Goal: Transaction & Acquisition: Purchase product/service

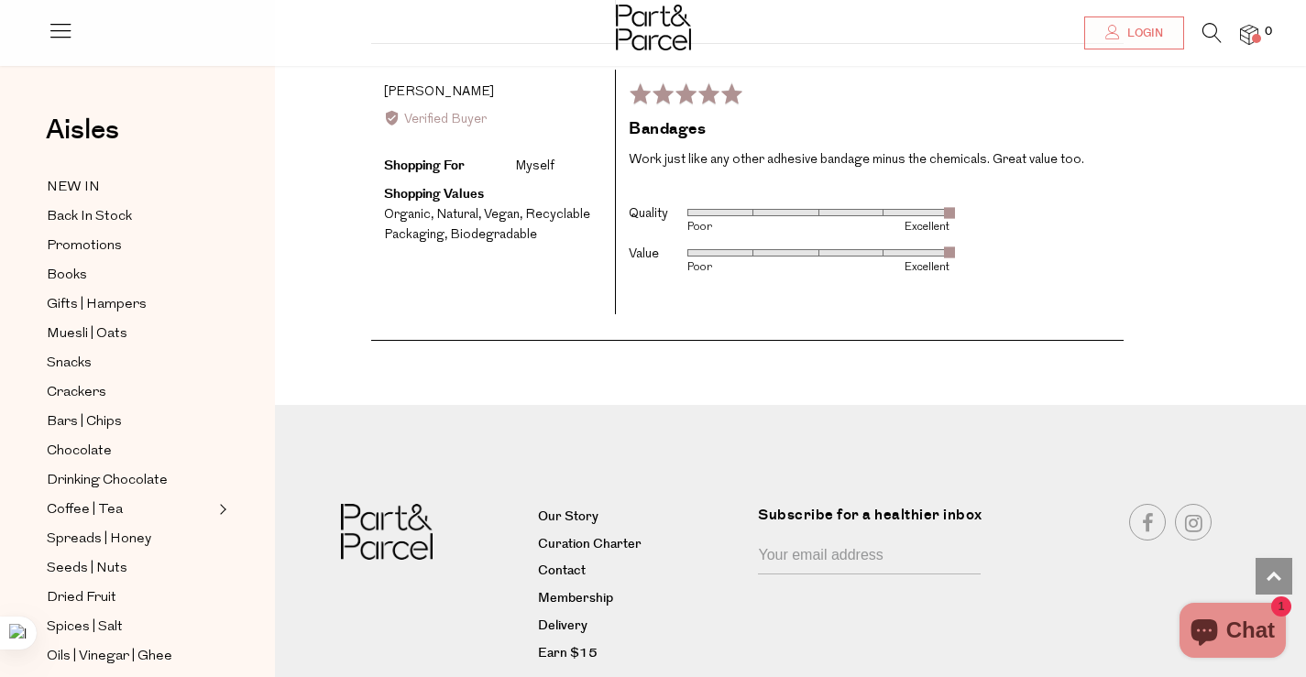
scroll to position [2641, 0]
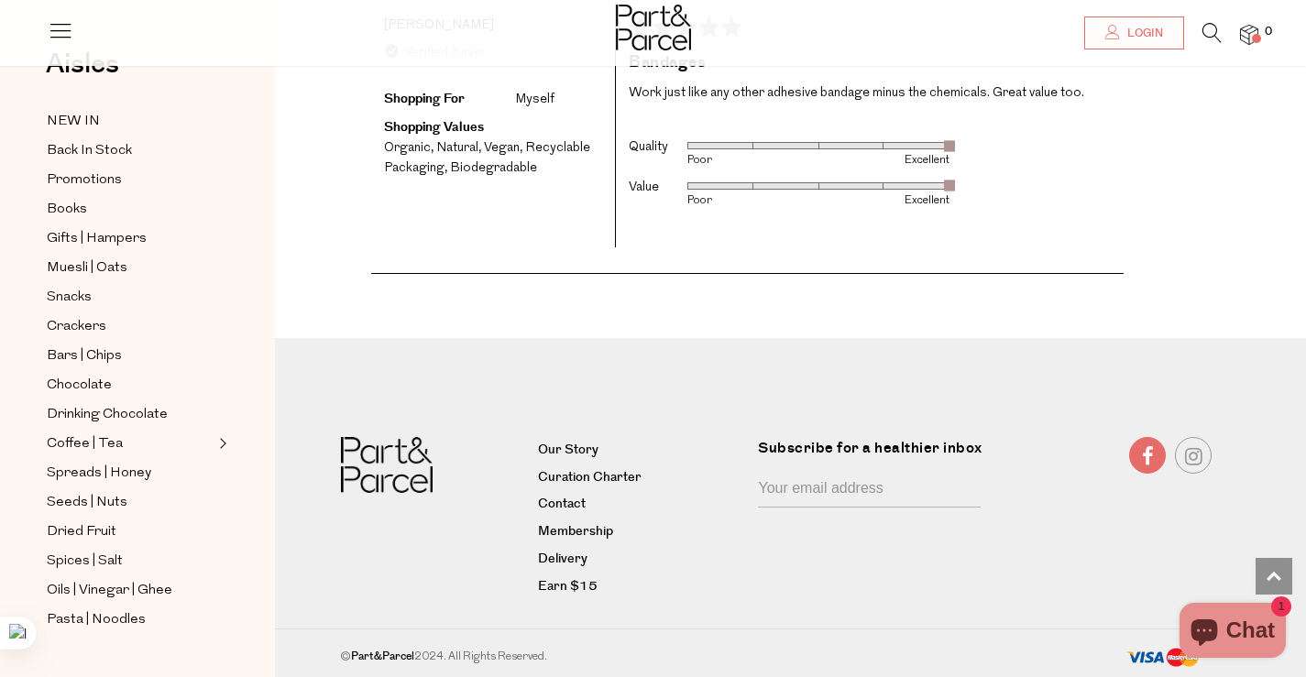
click at [1138, 444] on link at bounding box center [1147, 455] width 37 height 37
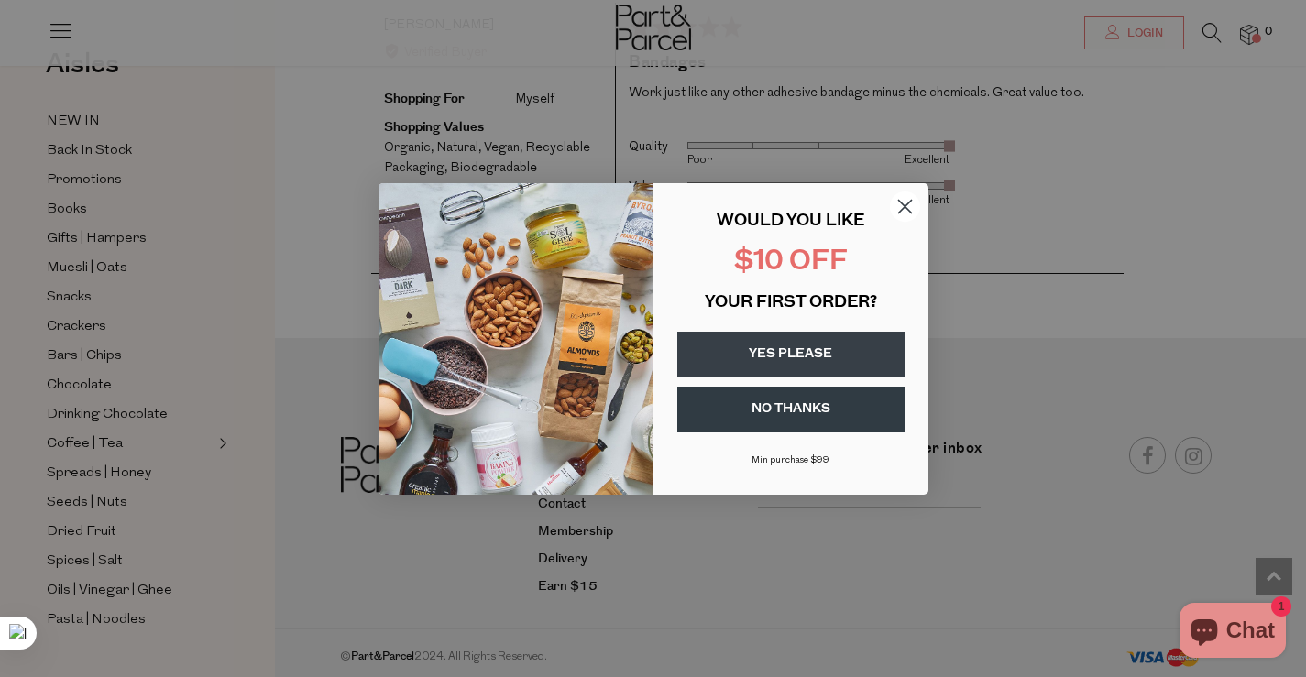
click at [899, 206] on circle "Close dialog" at bounding box center [904, 206] width 30 height 30
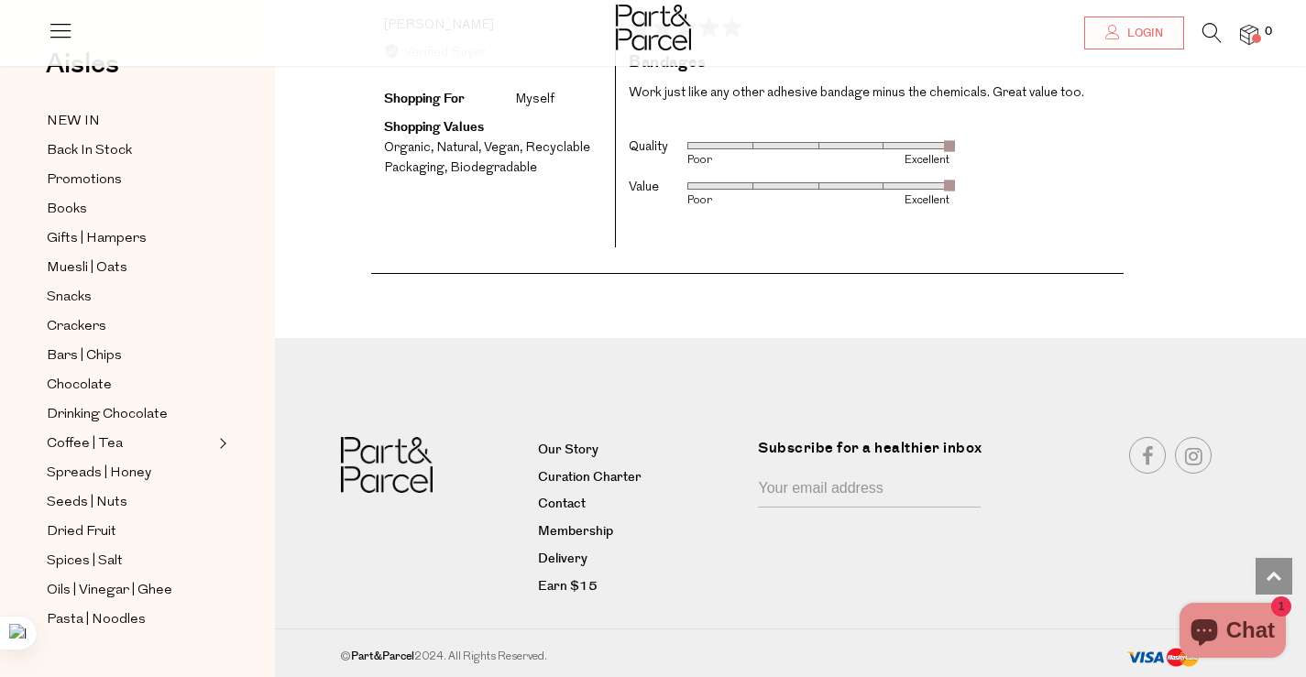
drag, startPoint x: 983, startPoint y: 259, endPoint x: 991, endPoint y: 227, distance: 32.9
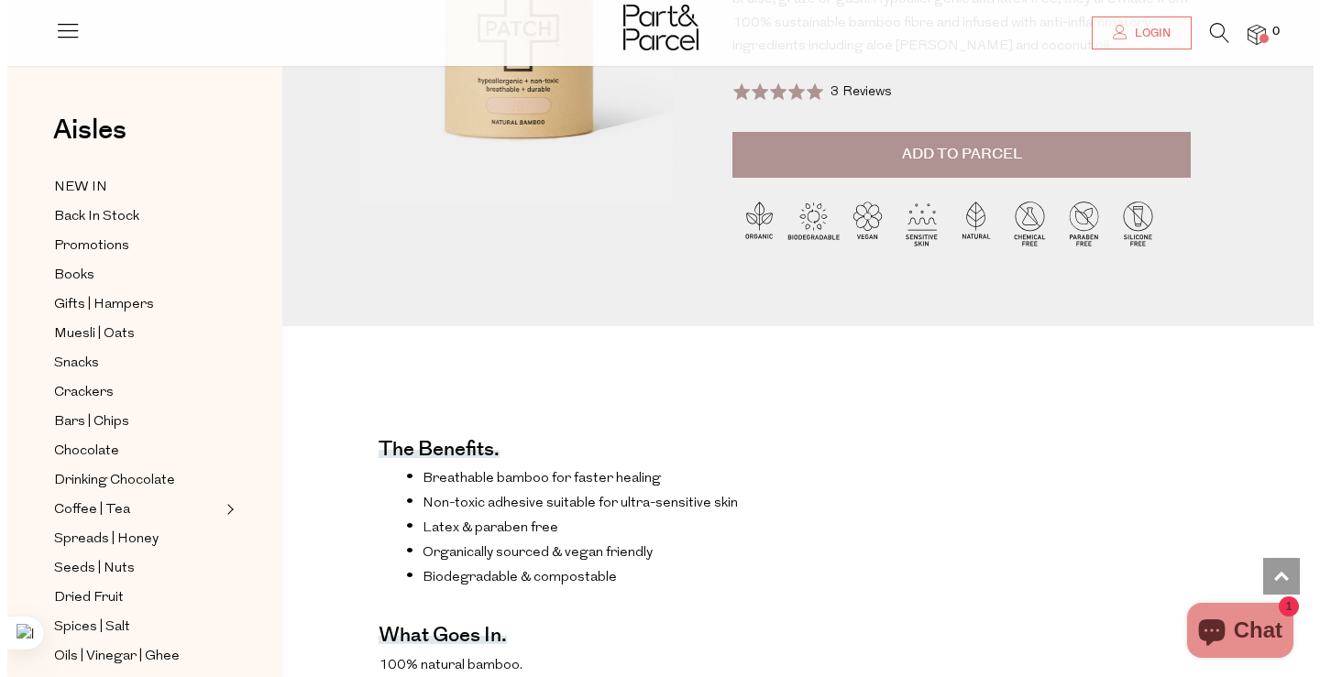
scroll to position [0, 0]
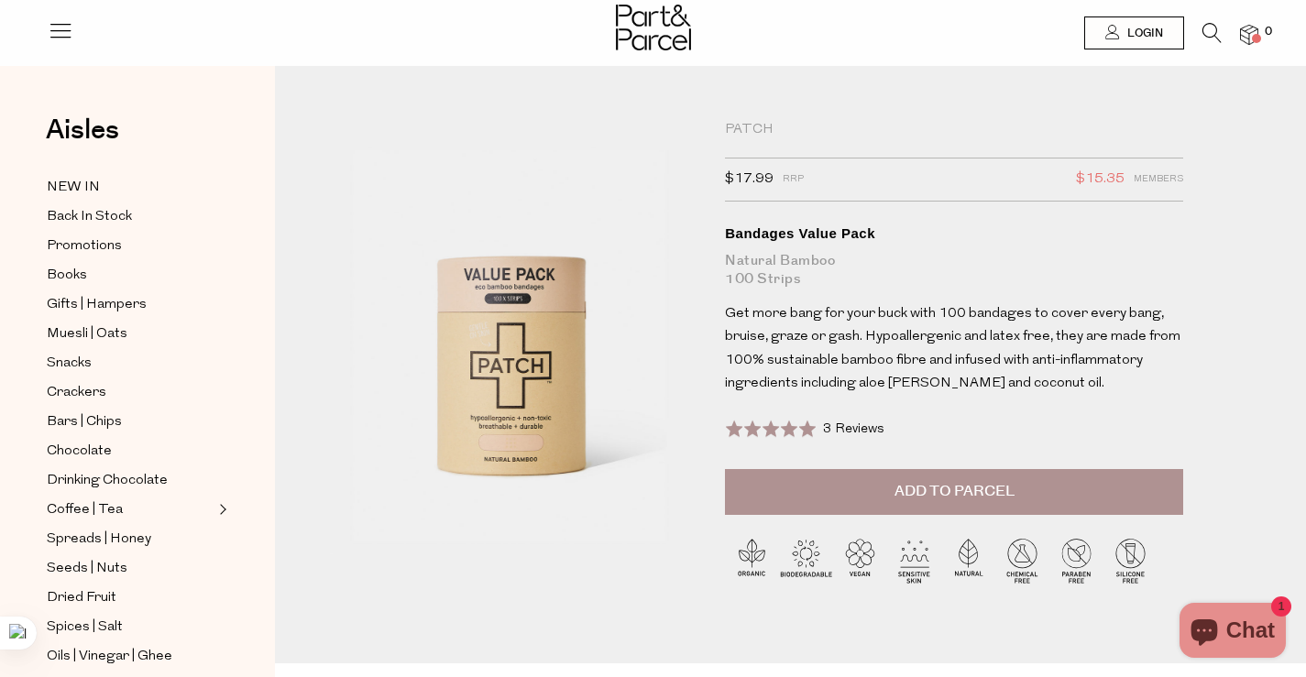
click at [945, 501] on span "Add to Parcel" at bounding box center [954, 491] width 120 height 21
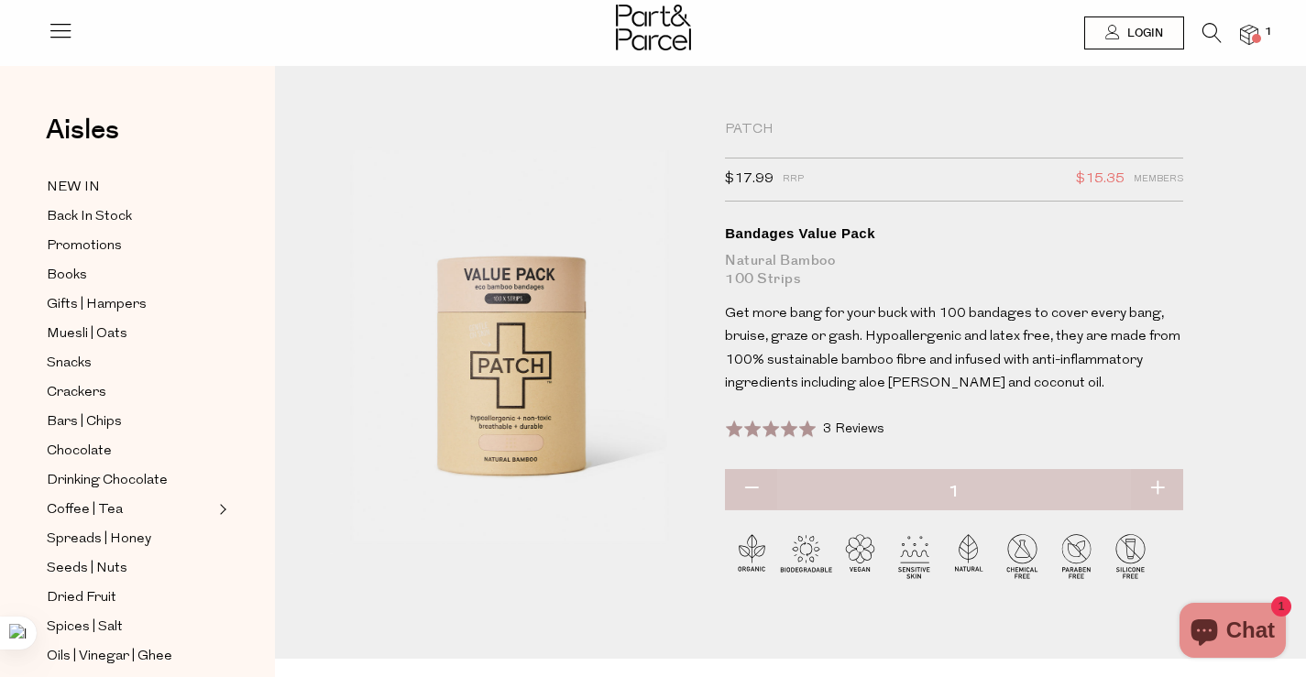
click at [1250, 38] on img at bounding box center [1249, 35] width 18 height 21
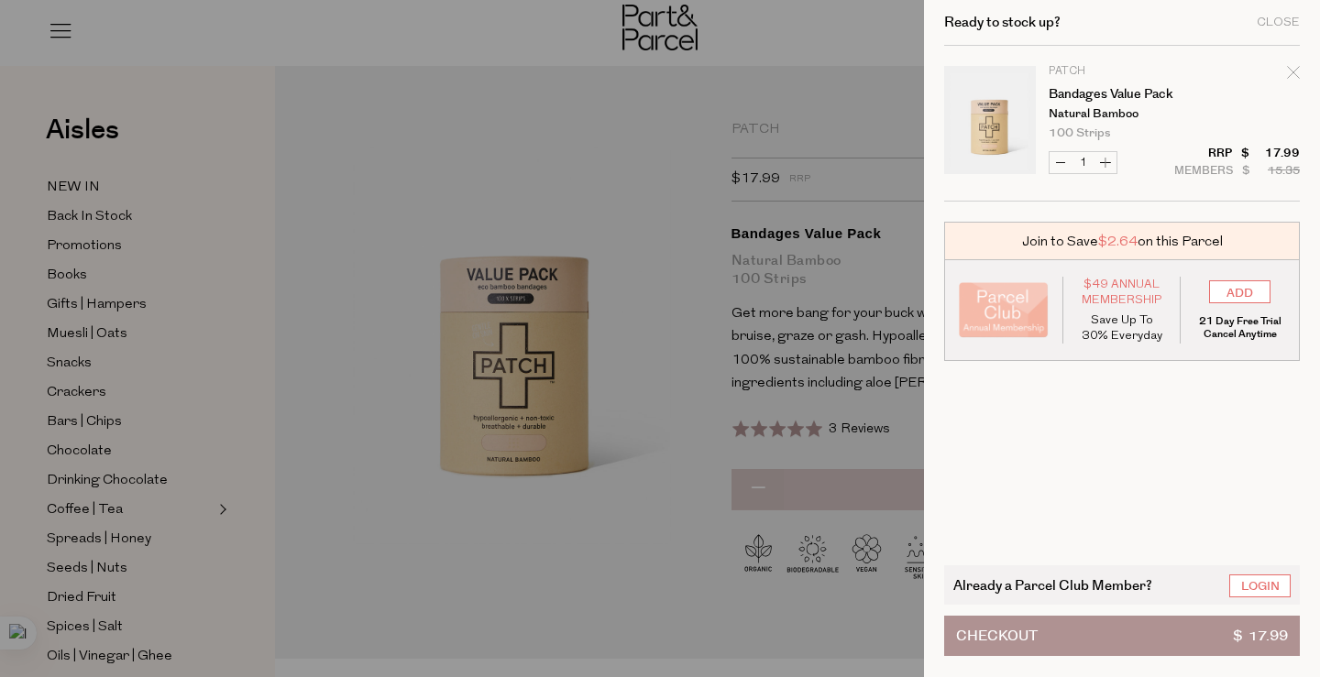
click at [1104, 159] on button "Increase Bandages Value Pack" at bounding box center [1105, 162] width 22 height 21
type input "2"
click at [1104, 159] on form "Image Product Total Qty Patch Bandages Value Pack Natural Bamboo 100 Strips Onl…" at bounding box center [1122, 124] width 356 height 156
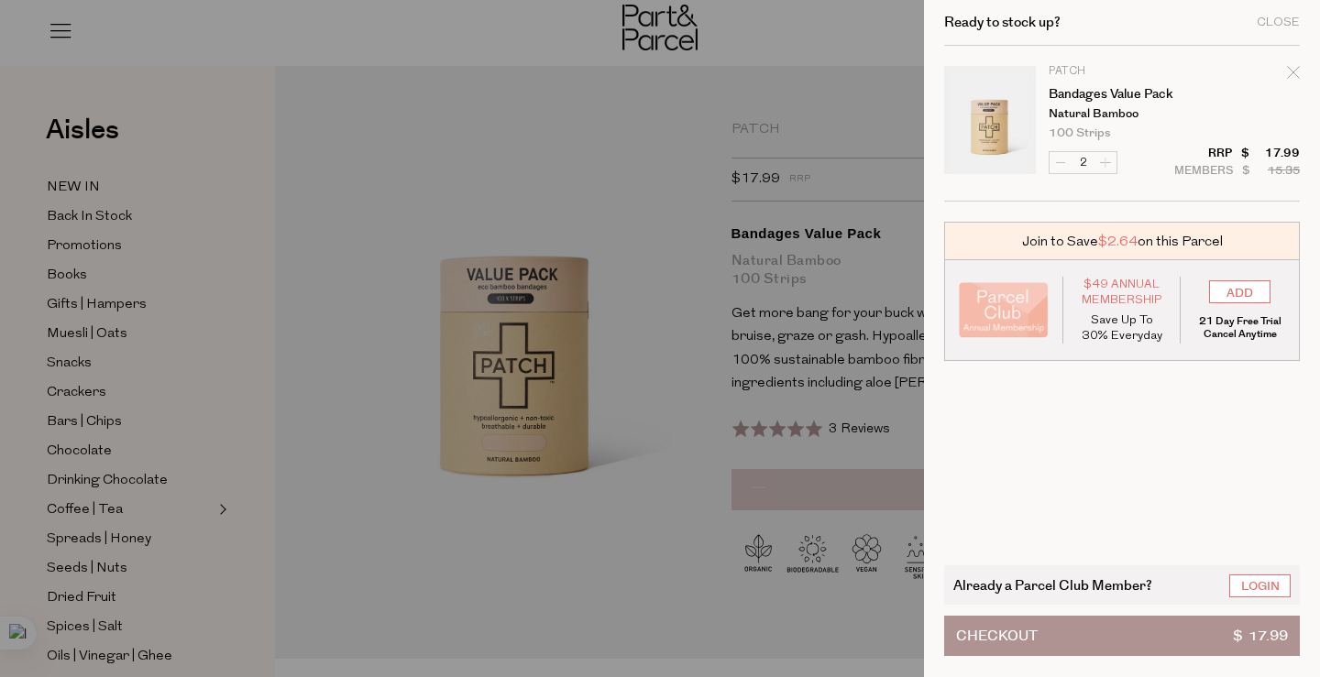
click at [1104, 159] on form "Image Product Total Qty Patch Bandages Value Pack Natural Bamboo 100 Strips Onl…" at bounding box center [1122, 124] width 356 height 156
click at [1103, 162] on button "Increase Bandages Value Pack" at bounding box center [1105, 162] width 22 height 21
type input "3"
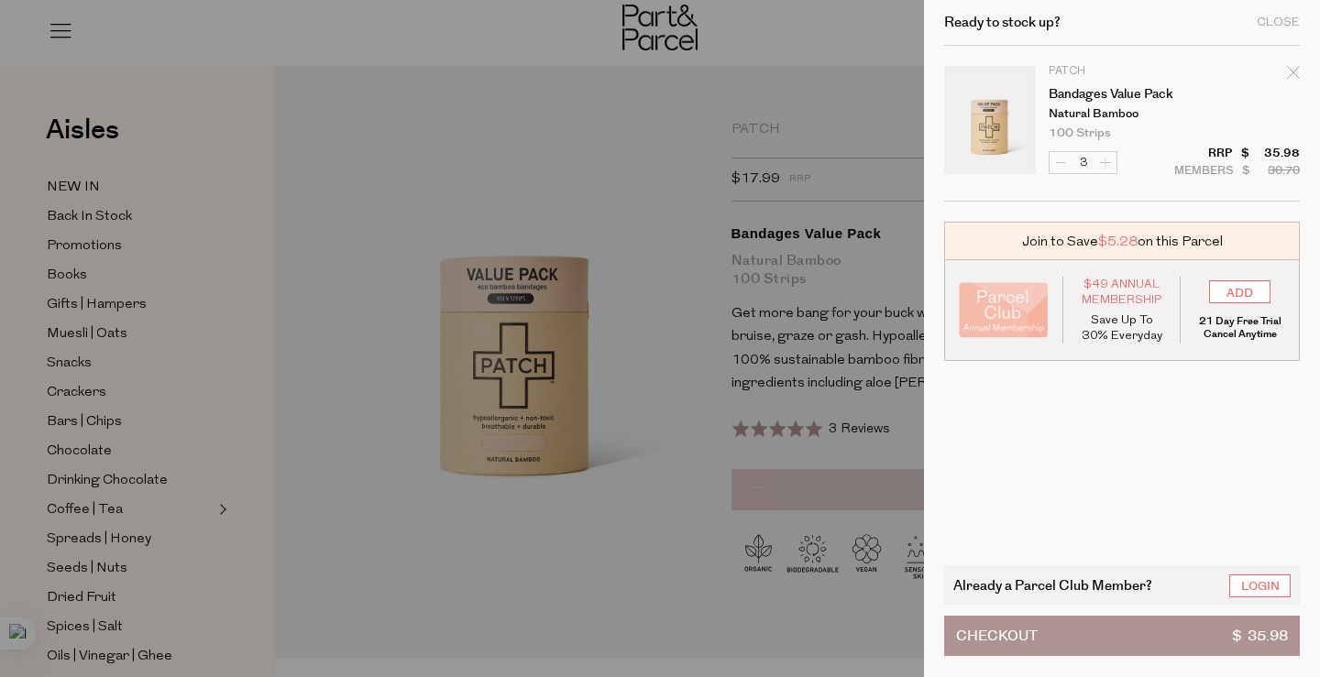
click at [1103, 162] on form "Image Product Total Qty Patch Bandages Value Pack Natural Bamboo 100 Strips Onl…" at bounding box center [1122, 124] width 356 height 156
click at [1110, 165] on button "Increase Bandages Value Pack" at bounding box center [1105, 162] width 22 height 21
type input "4"
click at [1107, 164] on form "Image Product Total Qty Patch Bandages Value Pack Natural Bamboo 100 Strips Onl…" at bounding box center [1122, 124] width 356 height 156
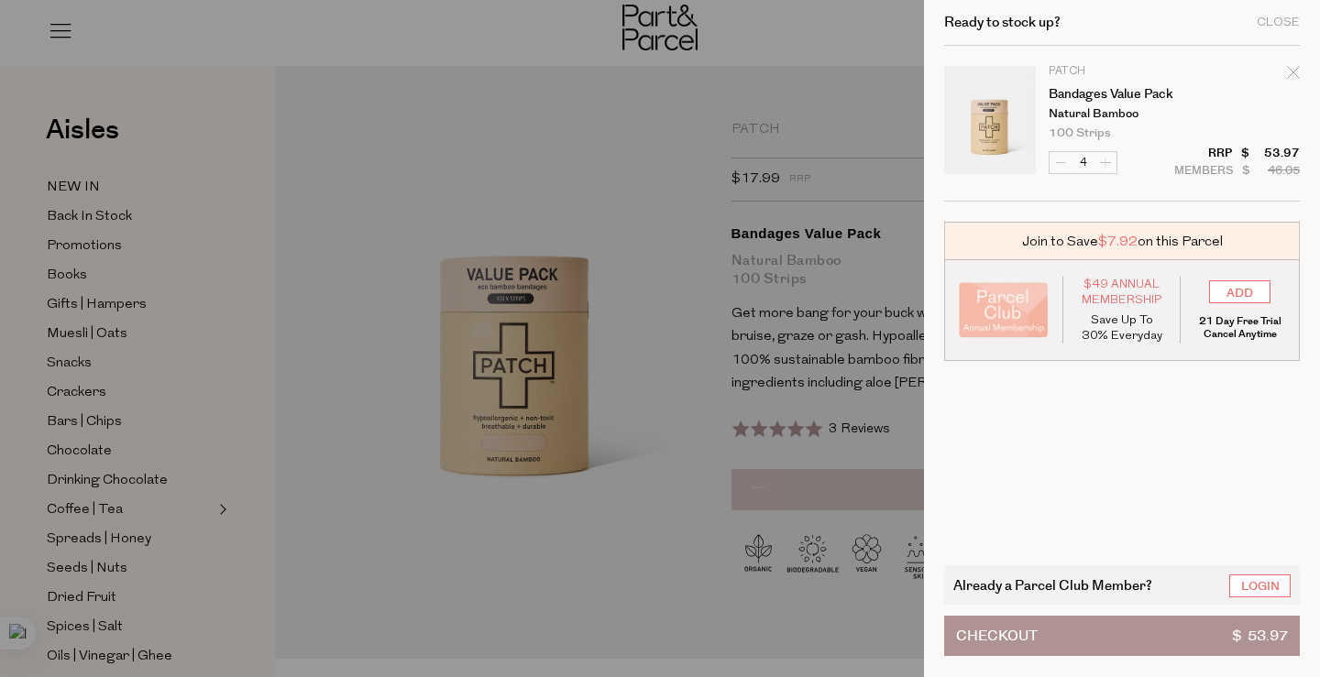
click at [1107, 164] on form "Image Product Total Qty Patch Bandages Value Pack Natural Bamboo 100 Strips Onl…" at bounding box center [1122, 124] width 356 height 156
type input "5"
click at [1107, 164] on form "Image Product Total Qty Patch Bandages Value Pack Natural Bamboo 100 Strips Onl…" at bounding box center [1122, 124] width 356 height 156
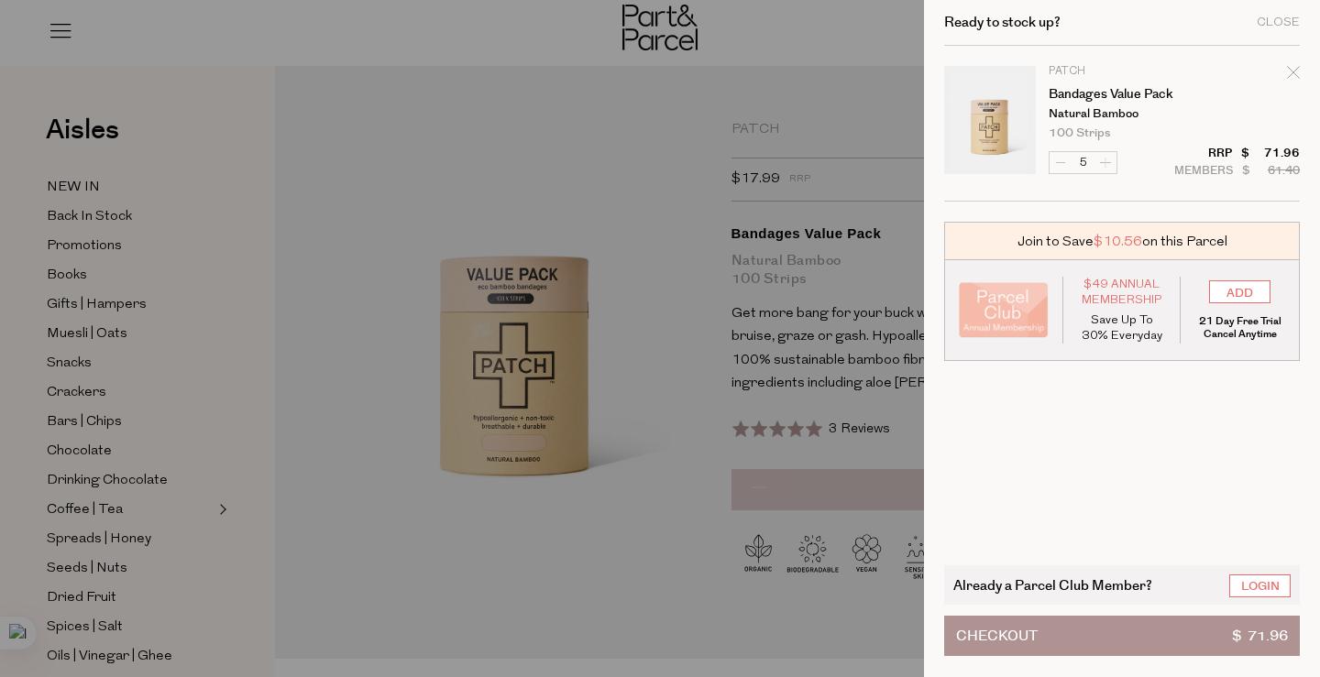
click at [1107, 164] on form "Image Product Total Qty Patch Bandages Value Pack Natural Bamboo 100 Strips Onl…" at bounding box center [1122, 124] width 356 height 156
click at [1105, 165] on button "Increase Bandages Value Pack" at bounding box center [1105, 162] width 22 height 21
type input "6"
type input "7"
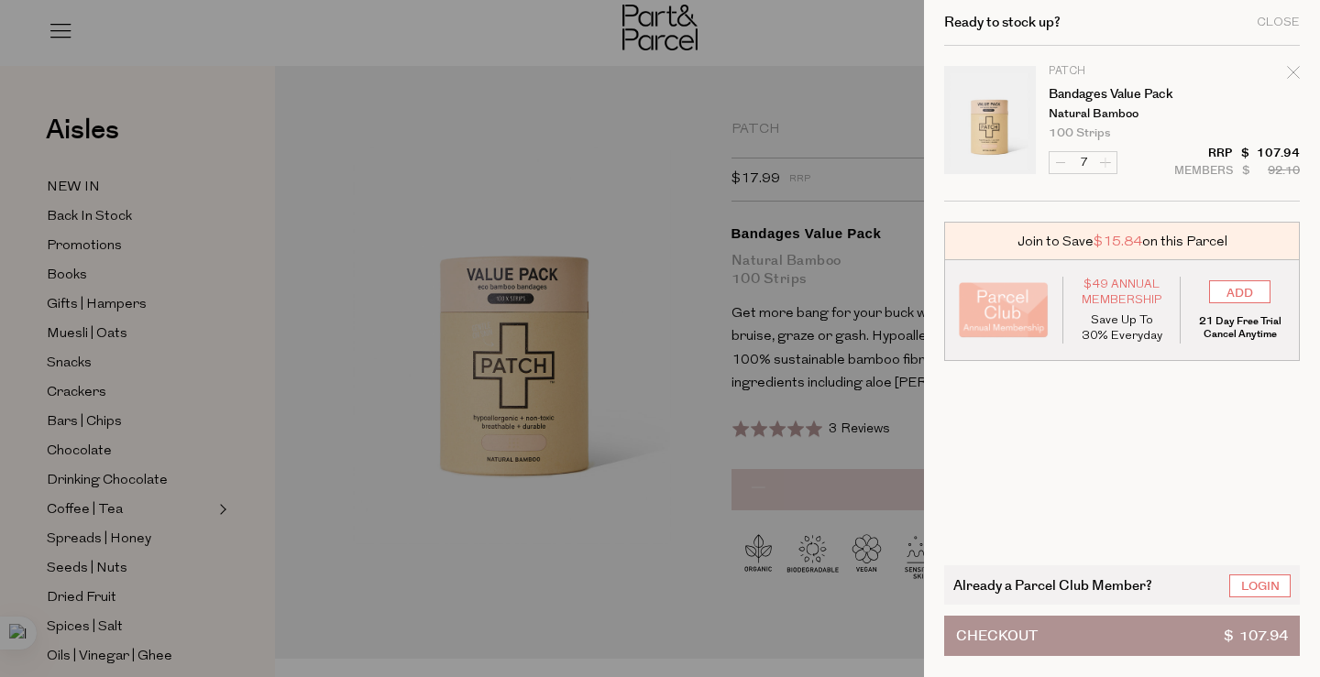
click at [1105, 165] on form "Image Product Total Qty Patch Bandages Value Pack Natural Bamboo 100 Strips Onl…" at bounding box center [1122, 124] width 356 height 156
click at [1105, 170] on button "Increase Bandages Value Pack" at bounding box center [1105, 162] width 22 height 21
type input "8"
click at [1104, 172] on form "Image Product Total Qty Patch Bandages Value Pack Natural Bamboo 100 Strips Onl…" at bounding box center [1122, 124] width 356 height 156
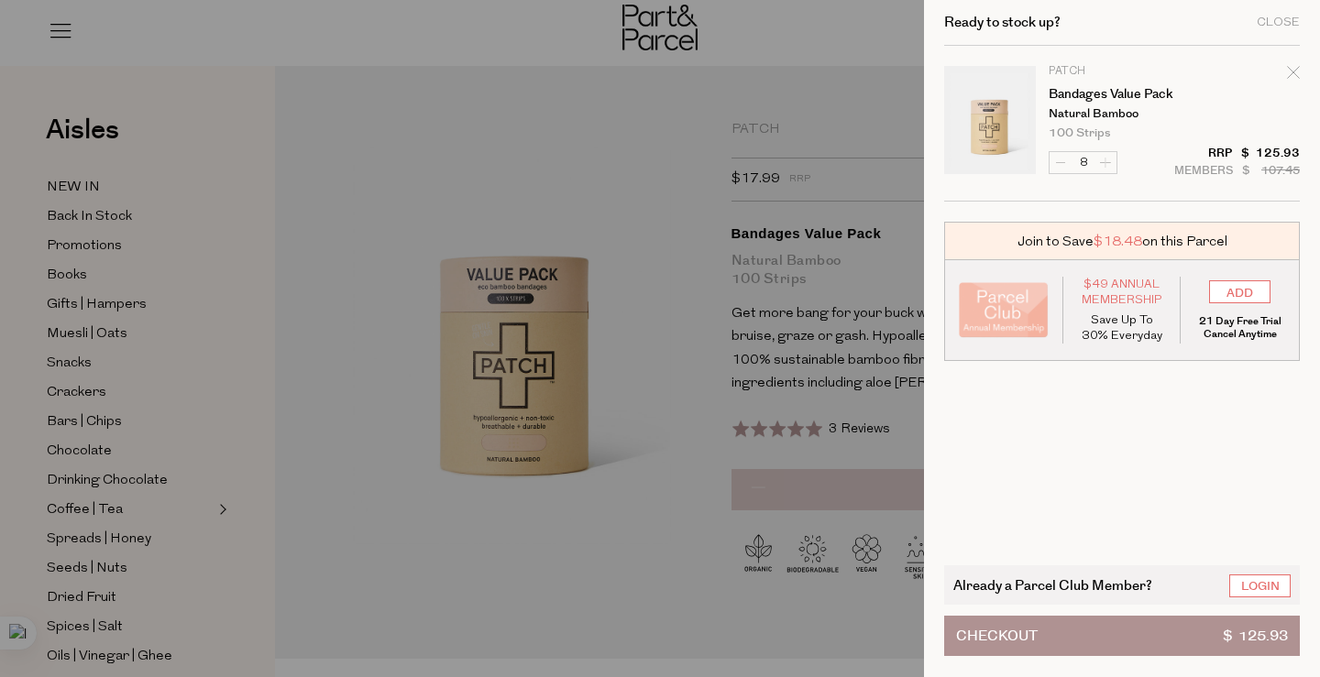
click at [1111, 171] on form "Image Product Total Qty Patch Bandages Value Pack Natural Bamboo 100 Strips Onl…" at bounding box center [1122, 124] width 356 height 156
click at [1107, 167] on button "Increase Bandages Value Pack" at bounding box center [1105, 162] width 22 height 21
type input "9"
click at [1107, 167] on form "Image Product Total Qty Patch Bandages Value Pack Natural Bamboo 100 Strips Onl…" at bounding box center [1122, 124] width 356 height 156
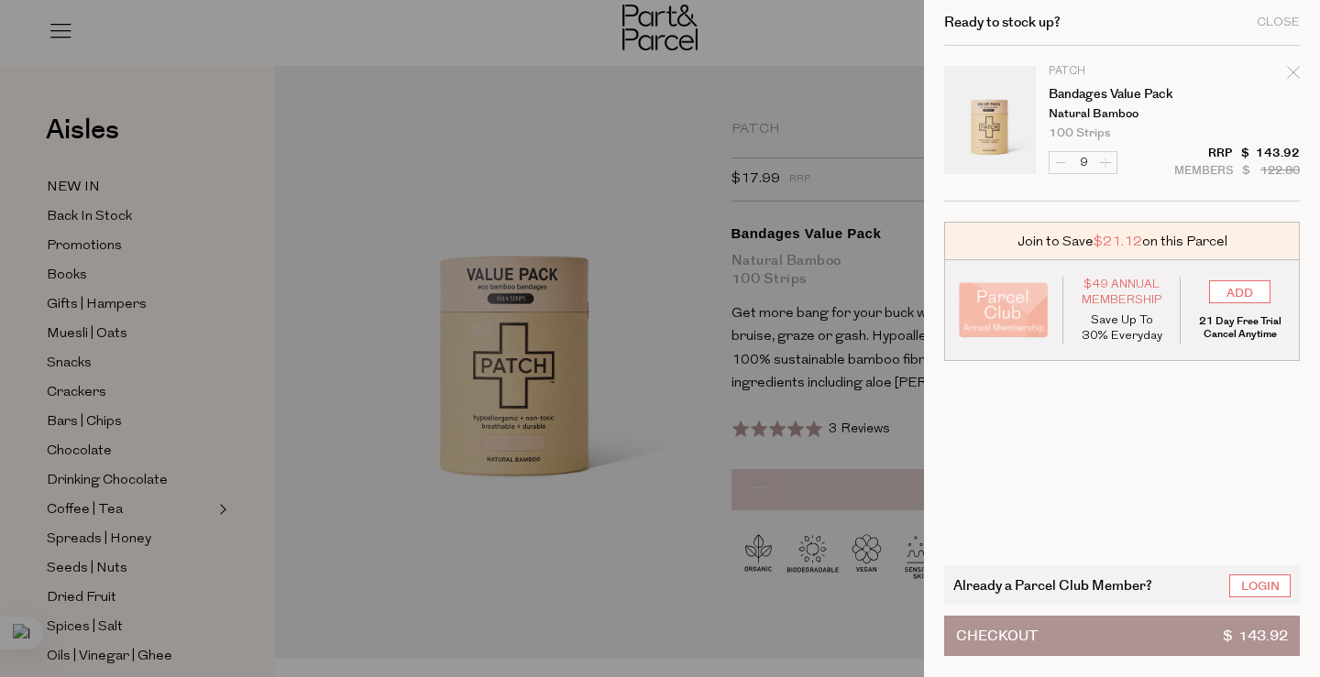
click at [1107, 167] on form "Image Product Total Qty Patch Bandages Value Pack Natural Bamboo 100 Strips Onl…" at bounding box center [1122, 124] width 356 height 156
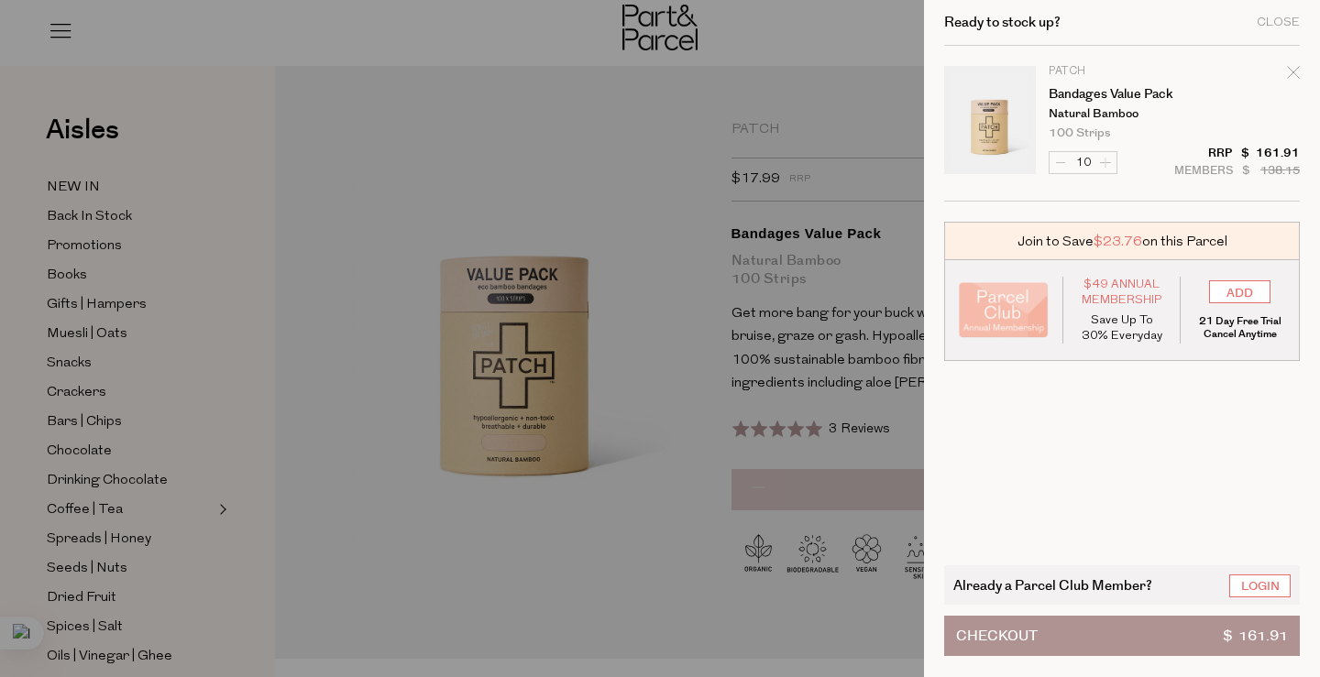
click at [1107, 167] on form "Image Product Total Qty Patch Bandages Value Pack Natural Bamboo 100 Strips Onl…" at bounding box center [1122, 124] width 356 height 156
type input "11"
click at [1107, 167] on form "Image Product Total Qty Patch Bandages Value Pack Natural Bamboo 100 Strips Onl…" at bounding box center [1122, 124] width 356 height 156
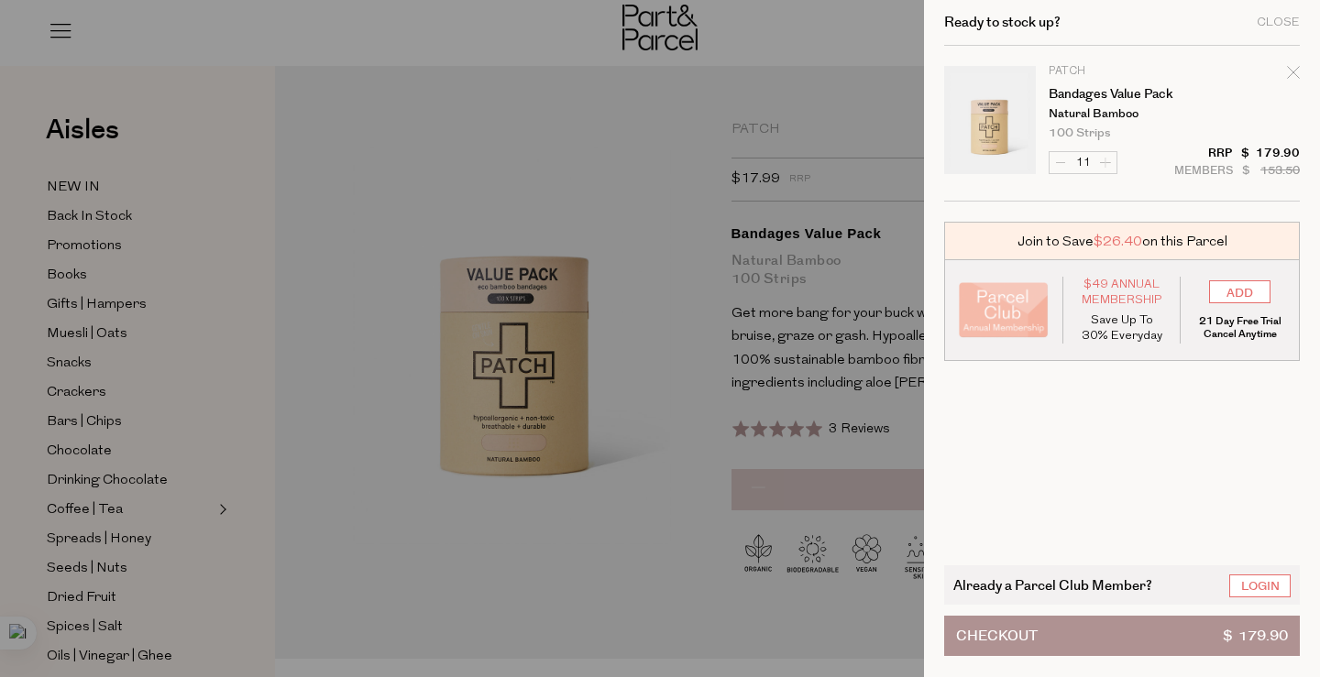
click at [1107, 167] on form "Image Product Total Qty Patch Bandages Value Pack Natural Bamboo 100 Strips Onl…" at bounding box center [1122, 124] width 356 height 156
click at [1107, 167] on button "Increase Bandages Value Pack" at bounding box center [1105, 162] width 22 height 21
type input "12"
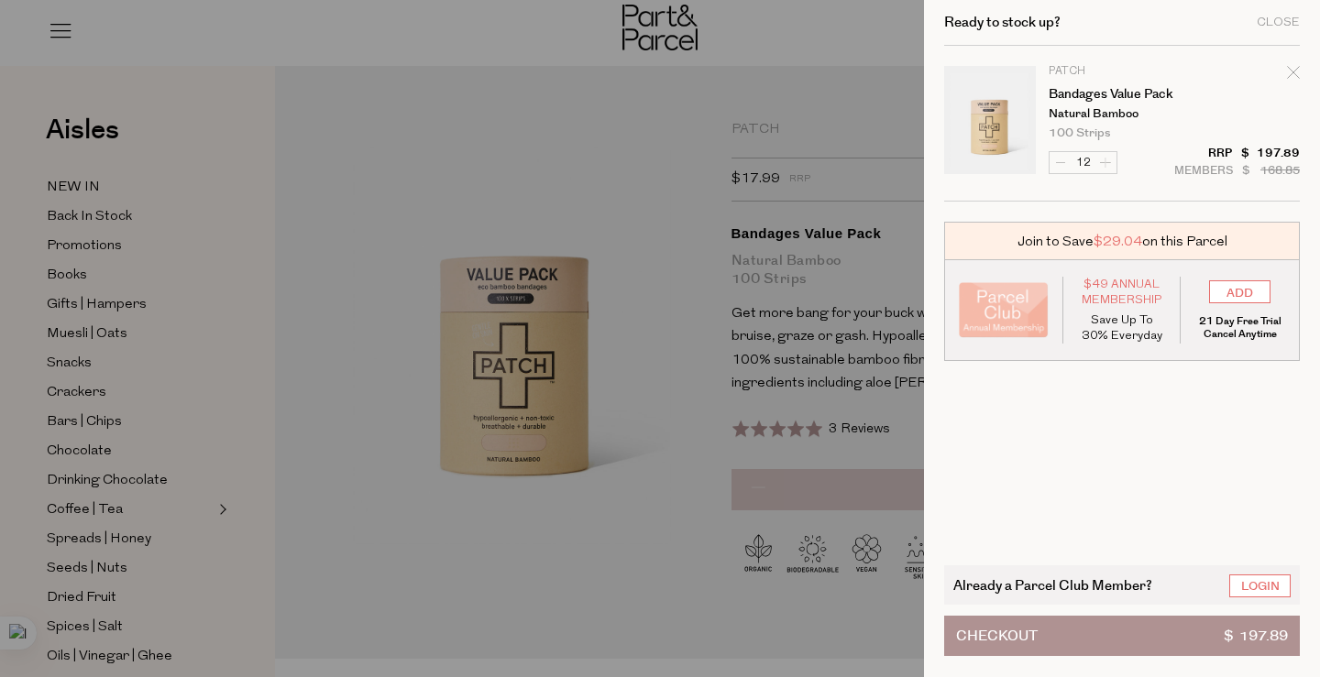
click at [1107, 167] on form "Image Product Total Qty Patch Bandages Value Pack Natural Bamboo 100 Strips Onl…" at bounding box center [1122, 124] width 356 height 156
click at [1107, 166] on button "Increase Bandages Value Pack" at bounding box center [1105, 162] width 22 height 21
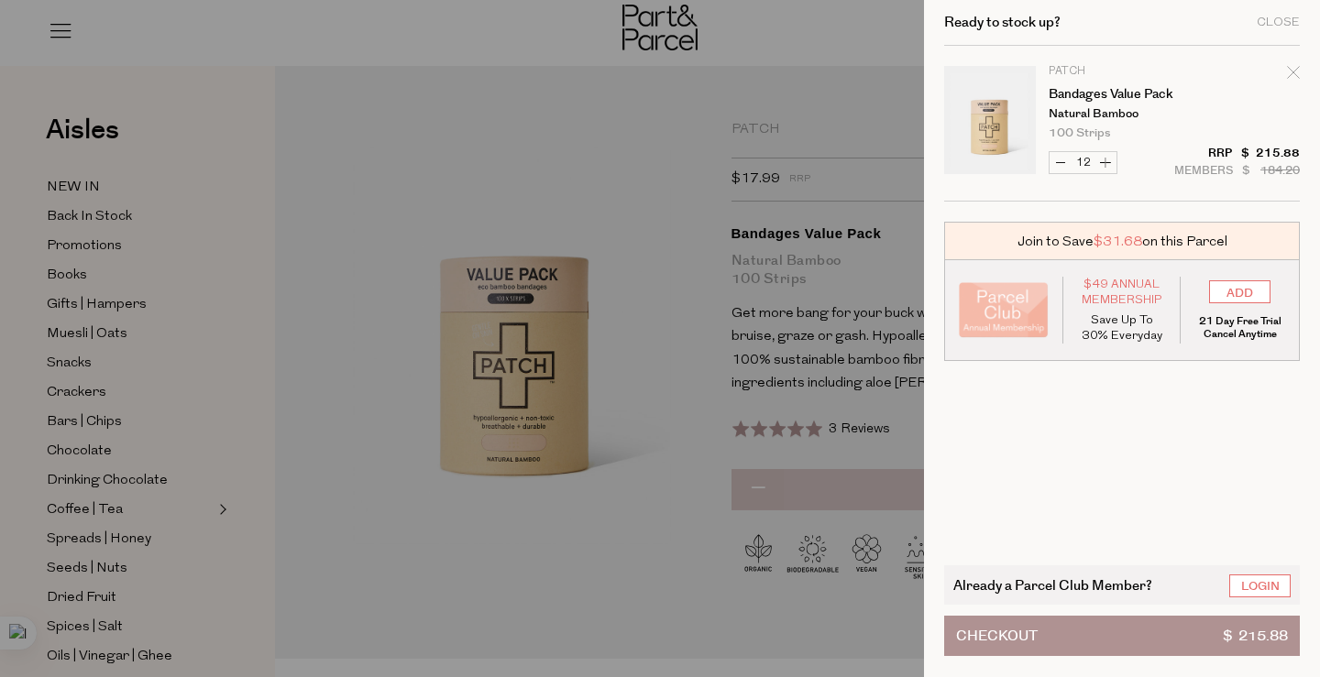
type input "13"
click at [1107, 166] on form "Image Product Total Qty Patch Bandages Value Pack Natural Bamboo 100 Strips Onl…" at bounding box center [1122, 124] width 356 height 156
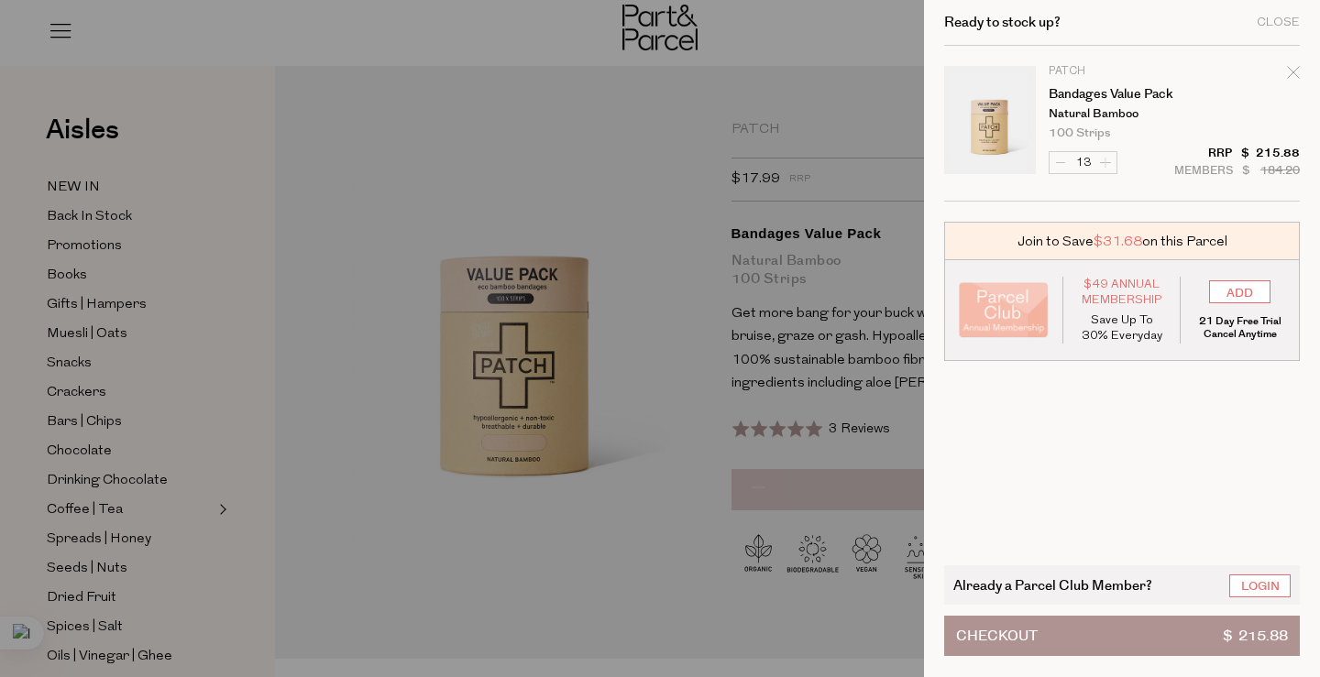
click at [1107, 166] on form "Image Product Total Qty Patch Bandages Value Pack Natural Bamboo 100 Strips Onl…" at bounding box center [1122, 124] width 356 height 156
click at [1106, 166] on button "Increase Bandages Value Pack" at bounding box center [1105, 162] width 22 height 21
type input "14"
click at [1106, 166] on form "Image Product Total Qty Patch Bandages Value Pack Natural Bamboo 100 Strips Onl…" at bounding box center [1122, 124] width 356 height 156
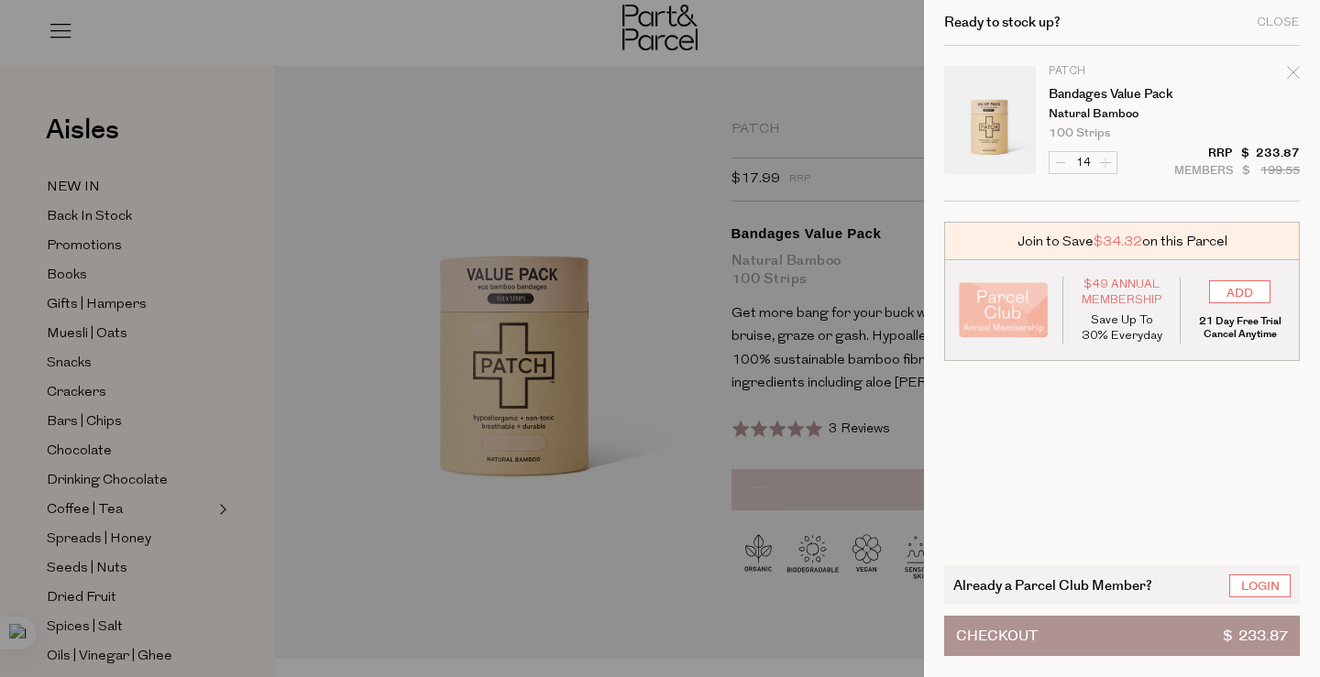
click at [1106, 166] on form "Image Product Total Qty Patch Bandages Value Pack Natural Bamboo 100 Strips Onl…" at bounding box center [1122, 124] width 356 height 156
type input "15"
click at [1106, 166] on form "Image Product Total Qty Patch Bandages Value Pack Natural Bamboo 100 Strips Onl…" at bounding box center [1122, 124] width 356 height 156
click at [1105, 166] on form "Image Product Total Qty Patch Bandages Value Pack Natural Bamboo 100 Strips Onl…" at bounding box center [1122, 124] width 356 height 156
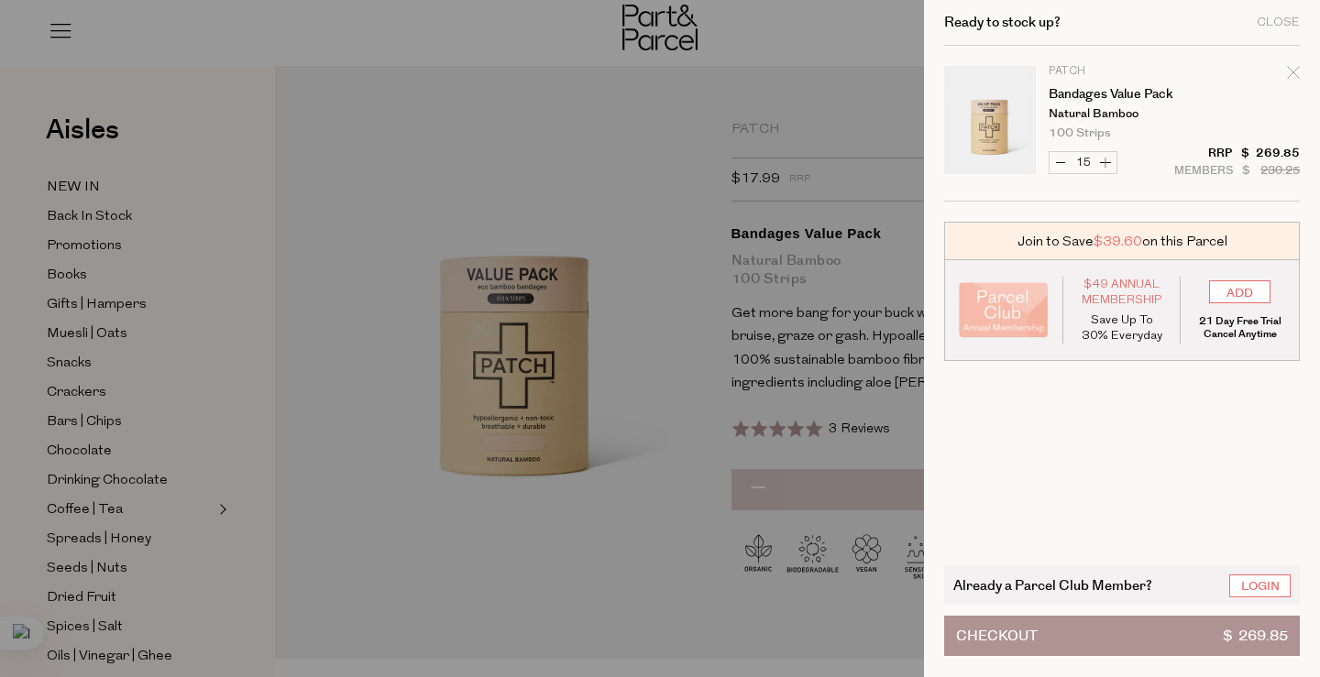
click at [1105, 166] on button "Increase Bandages Value Pack" at bounding box center [1105, 162] width 22 height 21
type input "16"
click at [1105, 166] on form "Image Product Total Qty Patch Bandages Value Pack Natural Bamboo 100 Strips Onl…" at bounding box center [1122, 124] width 356 height 156
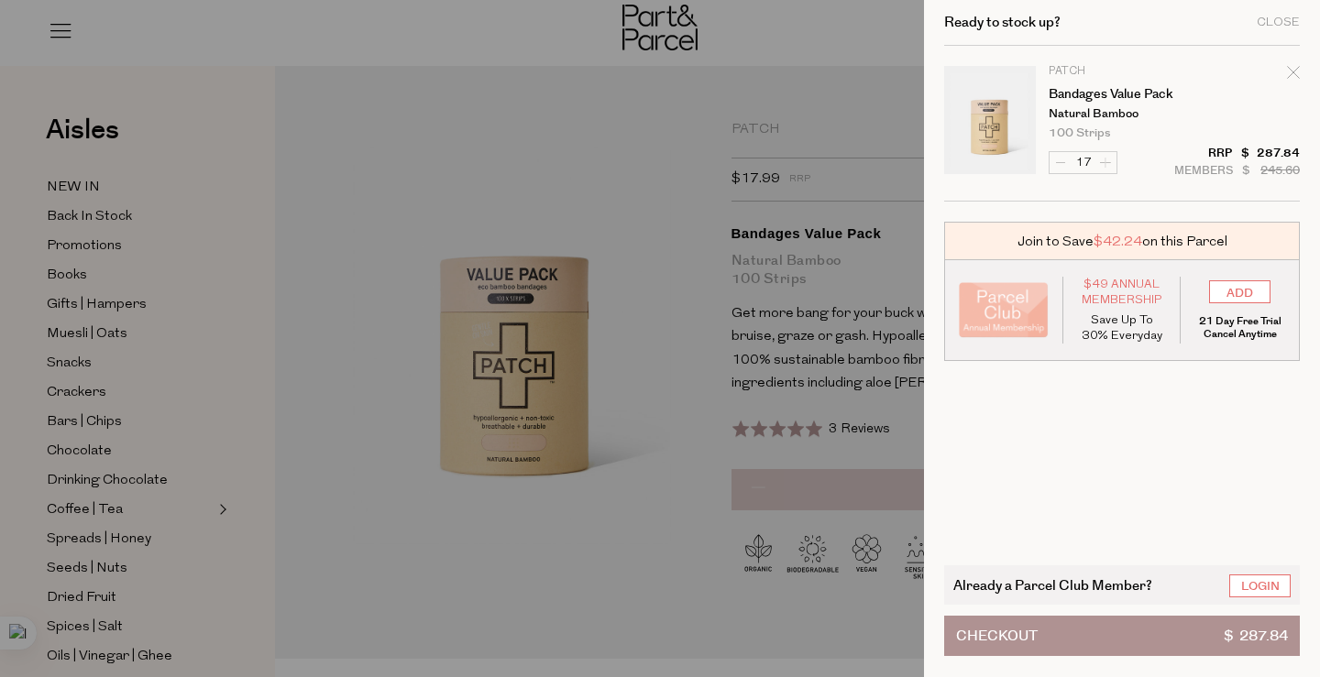
click at [1105, 166] on form "Image Product Total Qty Patch Bandages Value Pack Natural Bamboo 100 Strips Onl…" at bounding box center [1122, 124] width 356 height 156
type input "19"
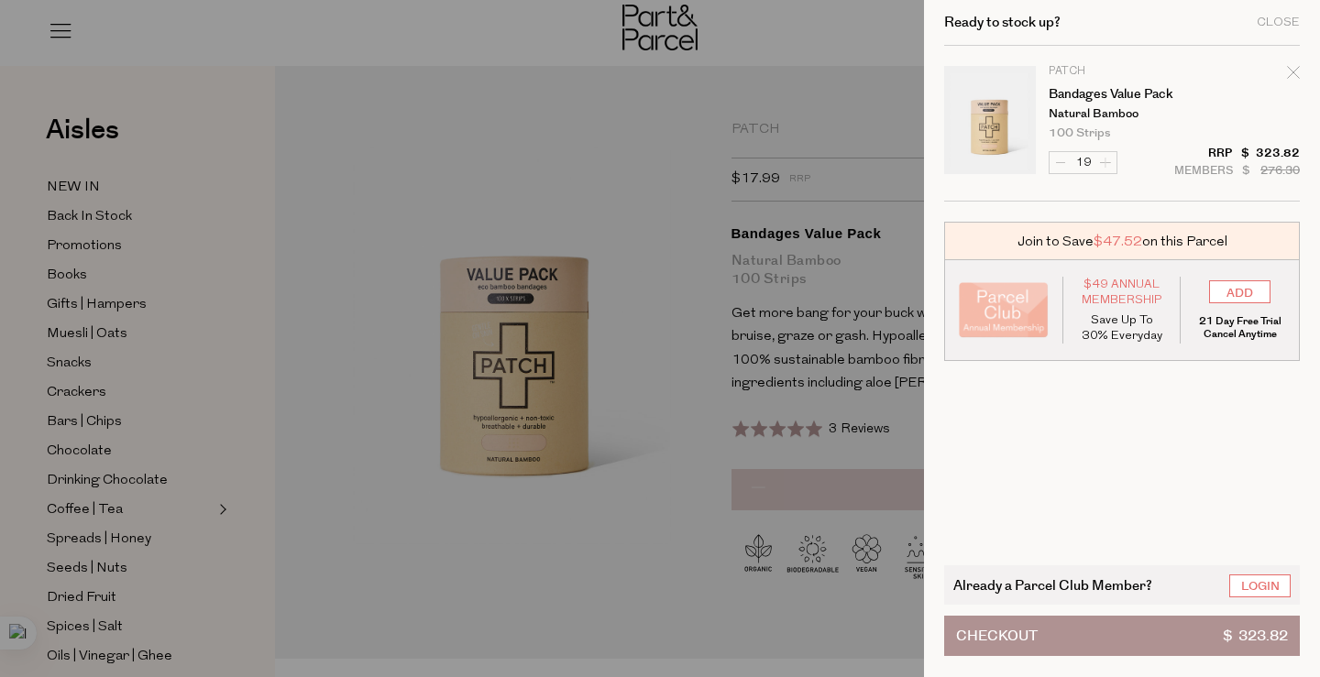
click at [1105, 166] on form "Image Product Total Qty Patch Bandages Value Pack Natural Bamboo 100 Strips Onl…" at bounding box center [1122, 124] width 356 height 156
click at [1105, 166] on button "Increase Bandages Value Pack" at bounding box center [1105, 162] width 22 height 21
type input "20"
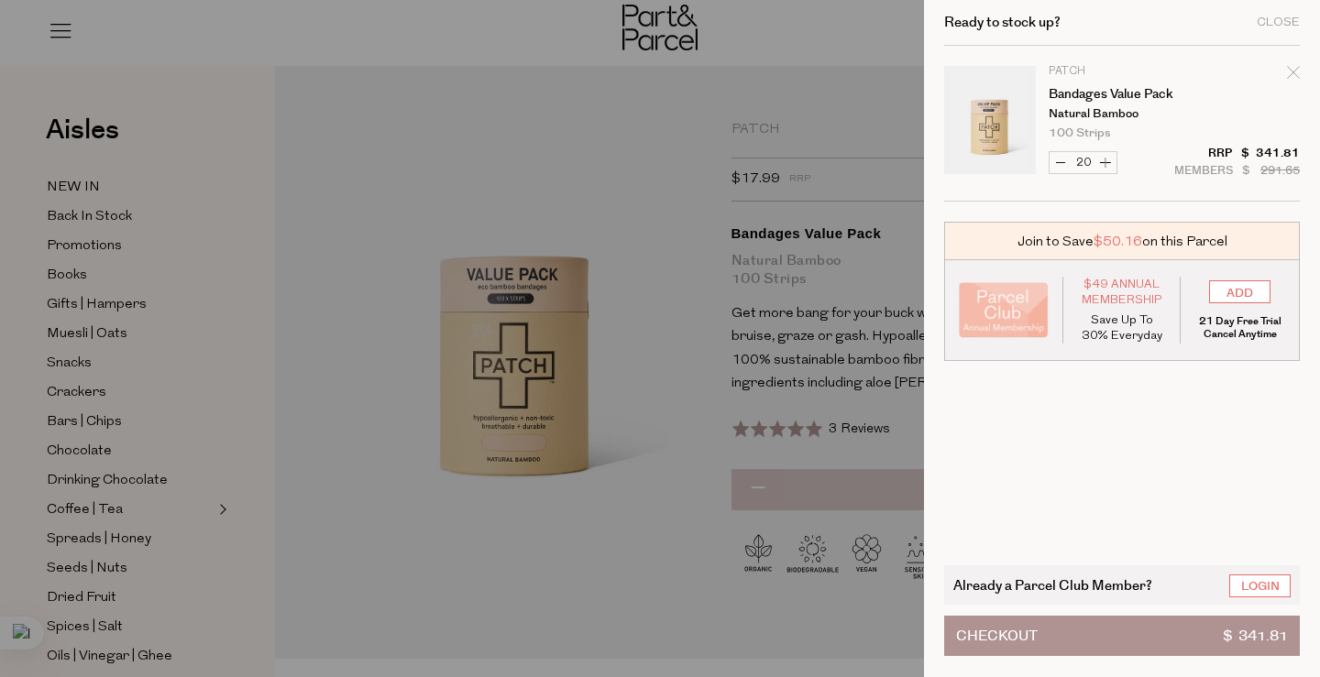
type input "20"
click at [1127, 637] on button "Checkout $ 359.80" at bounding box center [1122, 636] width 356 height 40
